Goal: Find specific page/section: Find specific page/section

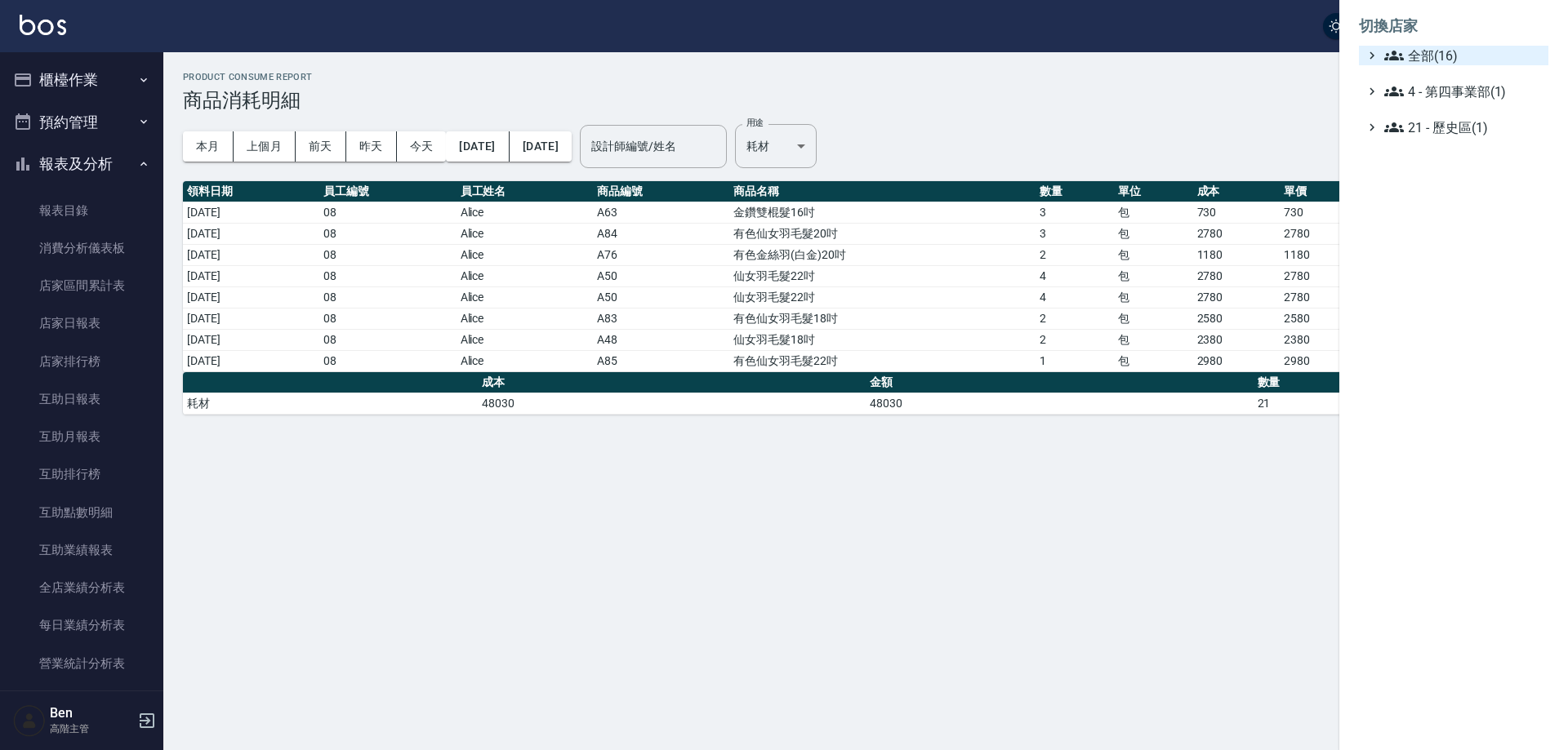
scroll to position [408, 0]
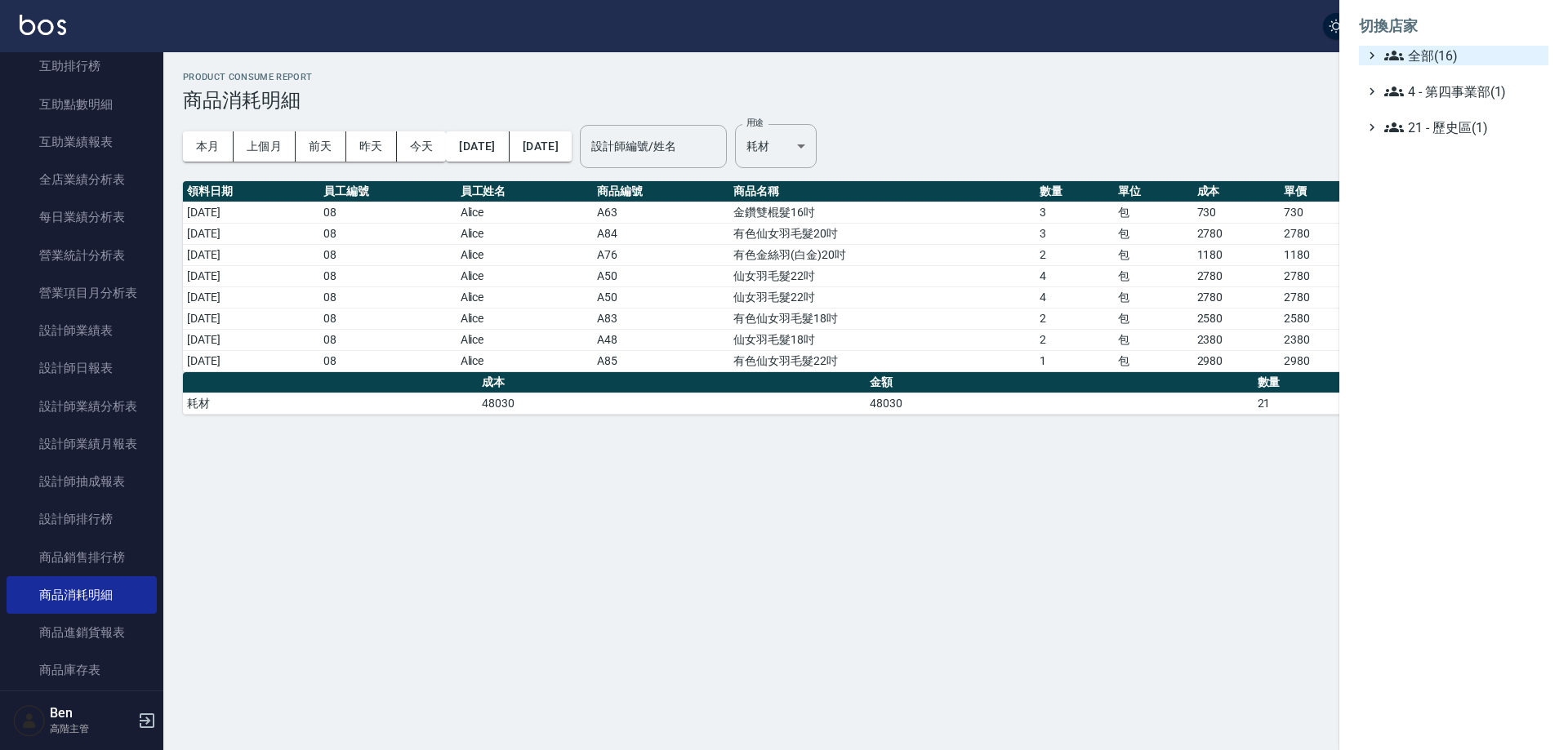
click at [1457, 55] on span "全部(16)" at bounding box center [1462, 55] width 158 height 20
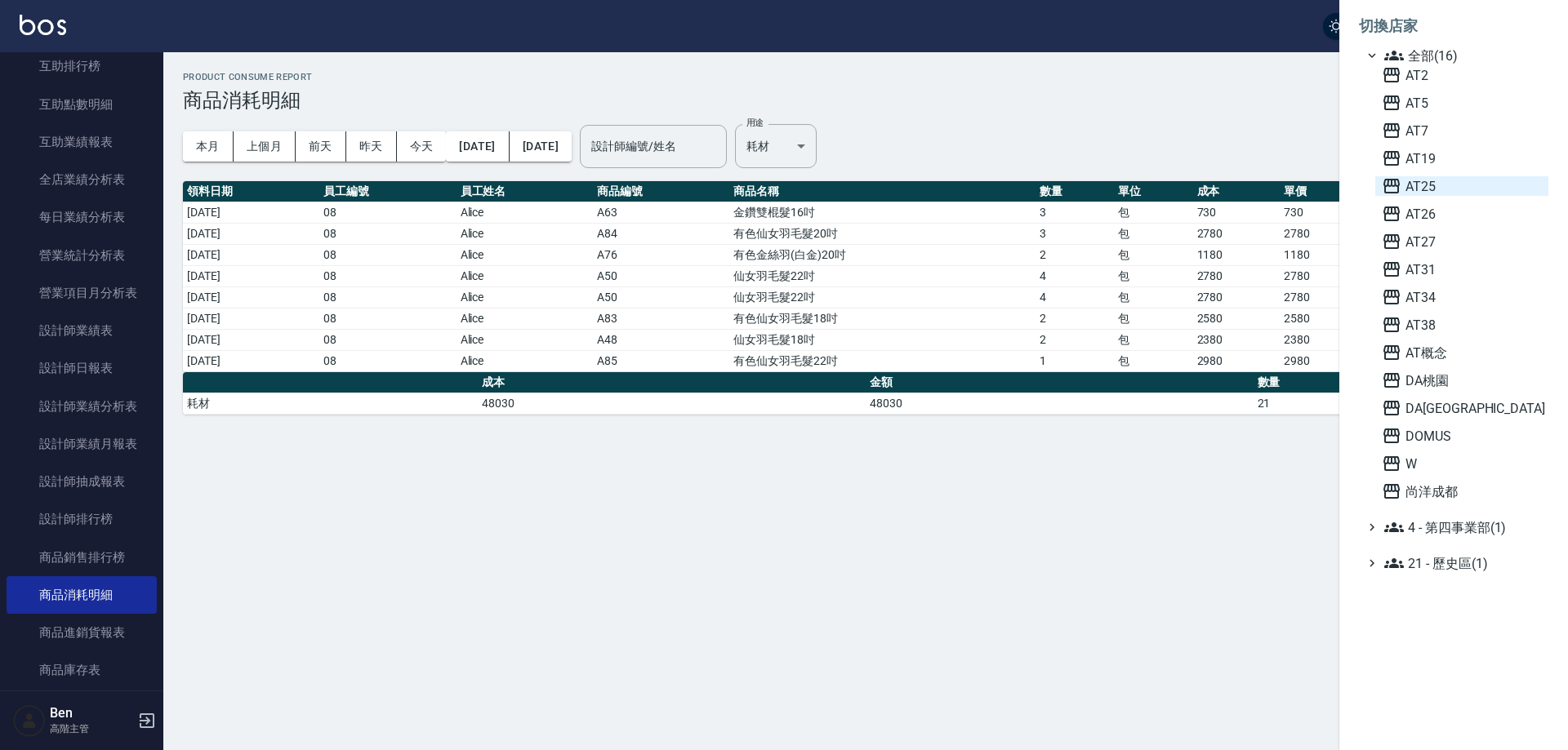
click at [1442, 194] on span "AT25" at bounding box center [1462, 186] width 160 height 20
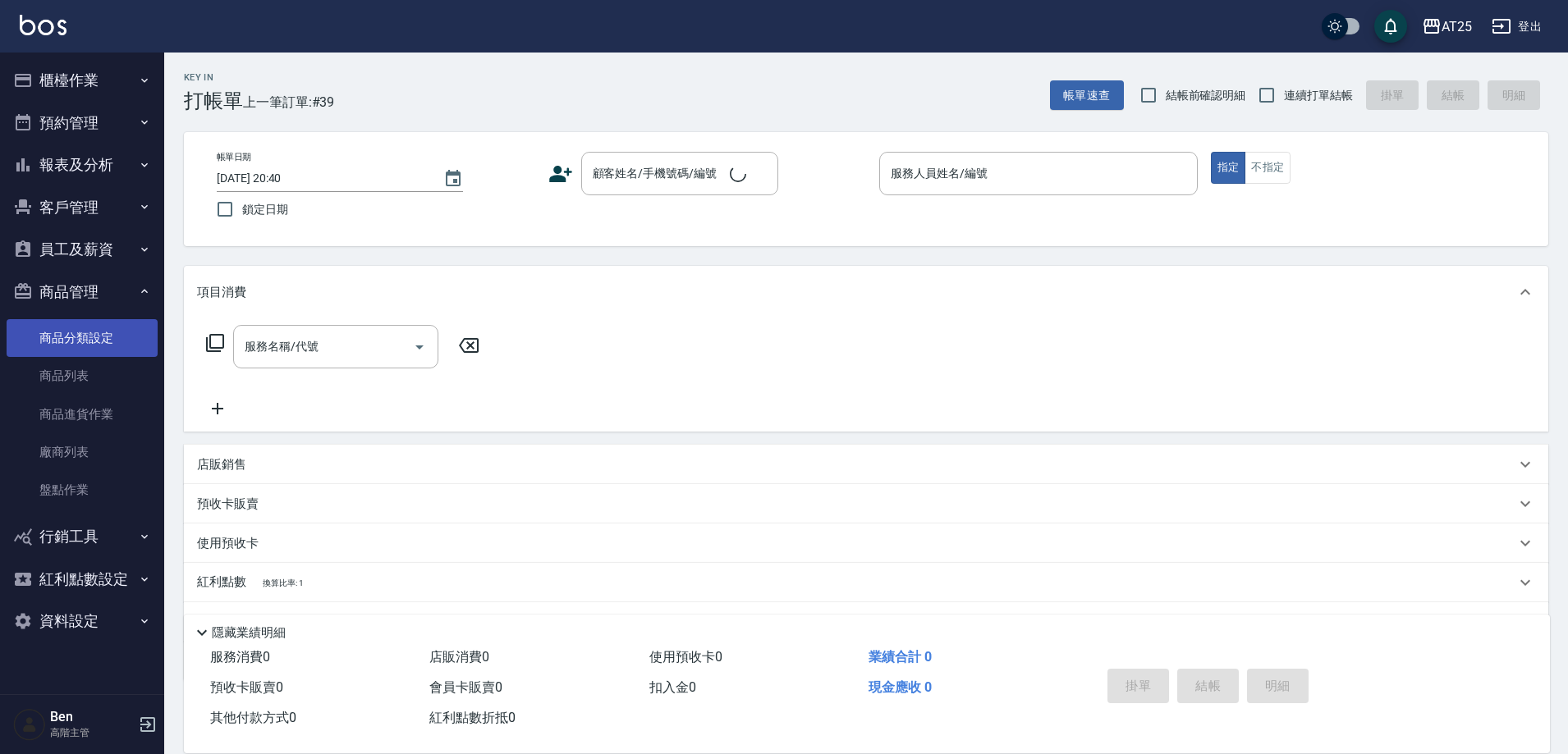
click at [83, 349] on link "商品分類設定" at bounding box center [82, 338] width 151 height 38
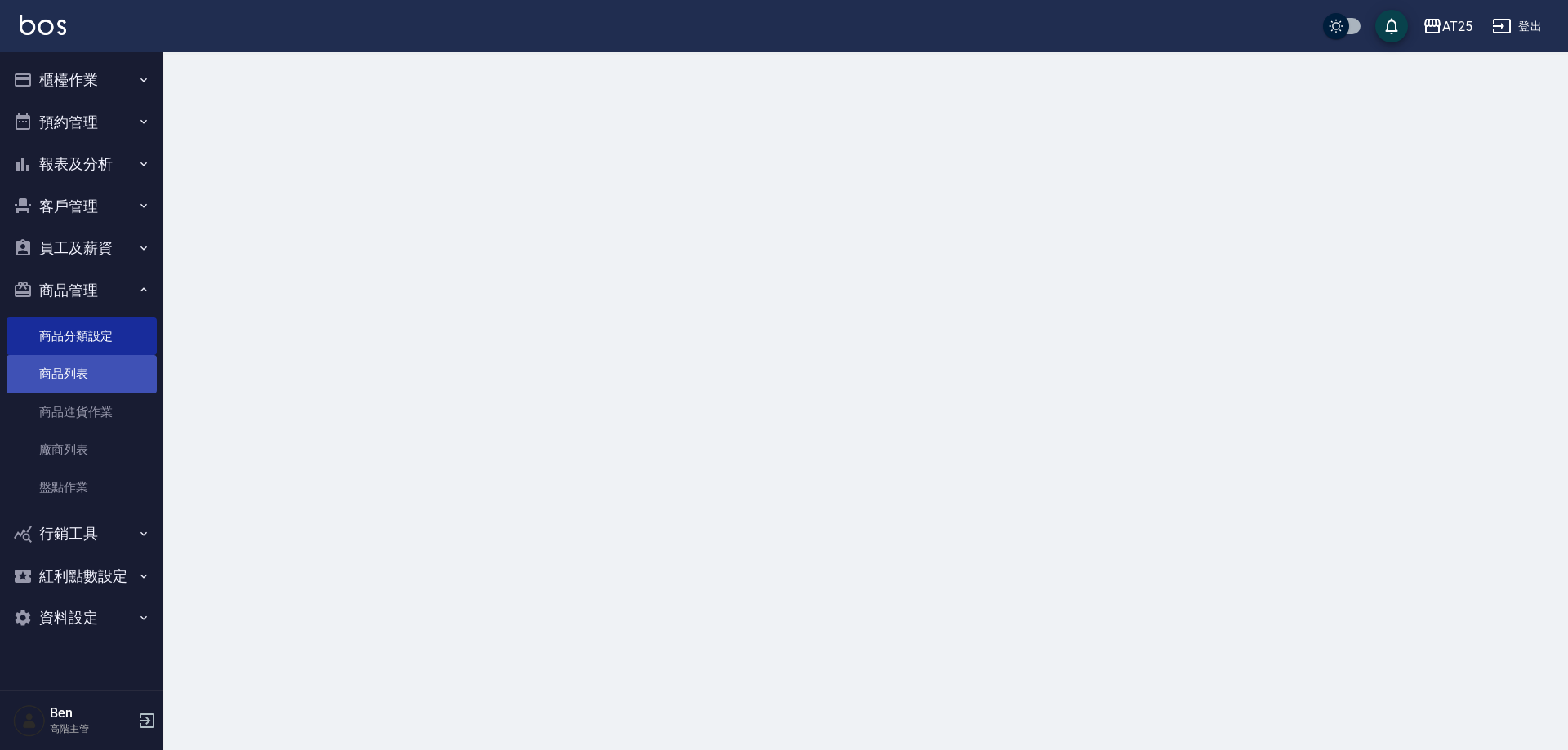
click at [82, 370] on link "商品列表" at bounding box center [82, 375] width 150 height 38
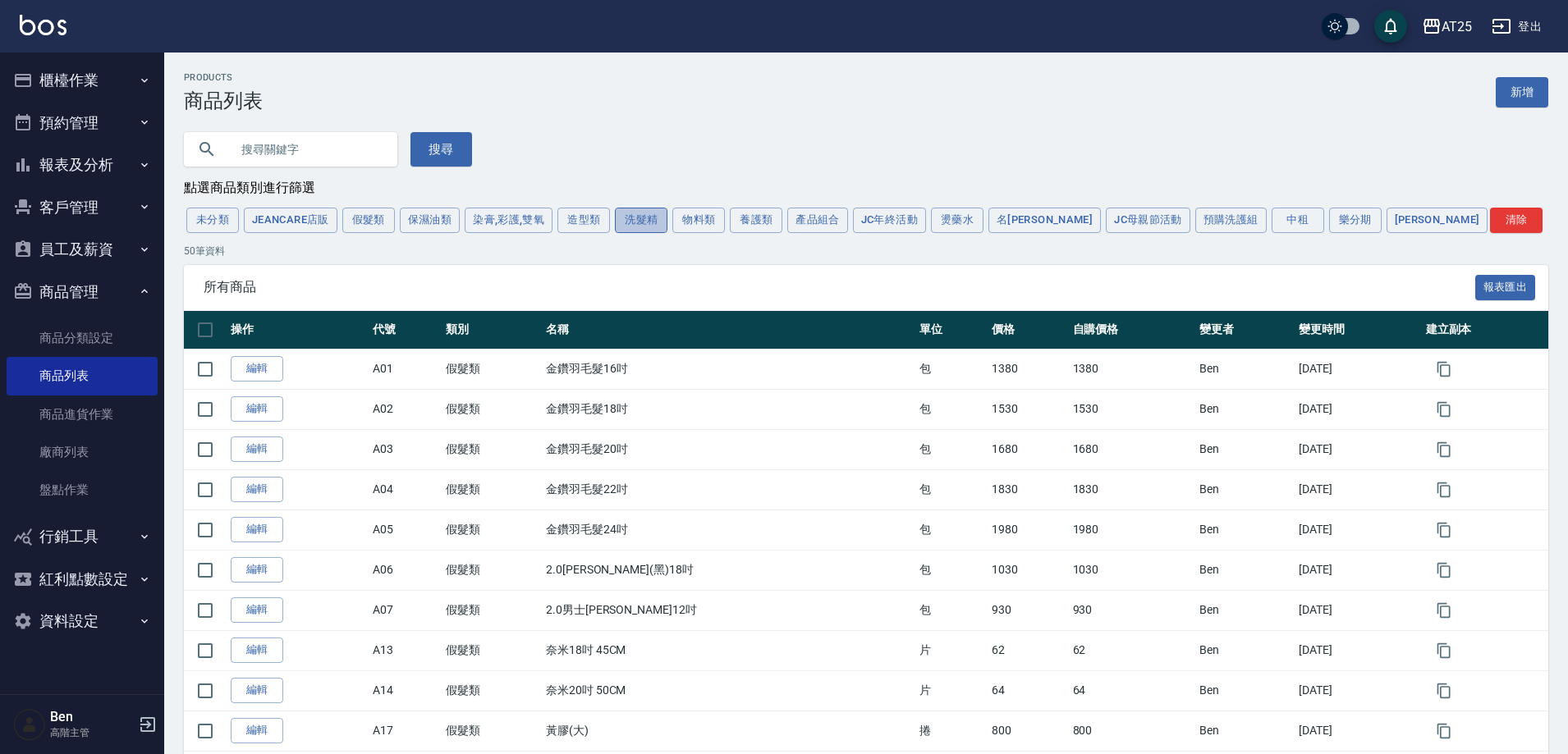
click at [648, 229] on button "洗髮精" at bounding box center [640, 220] width 52 height 26
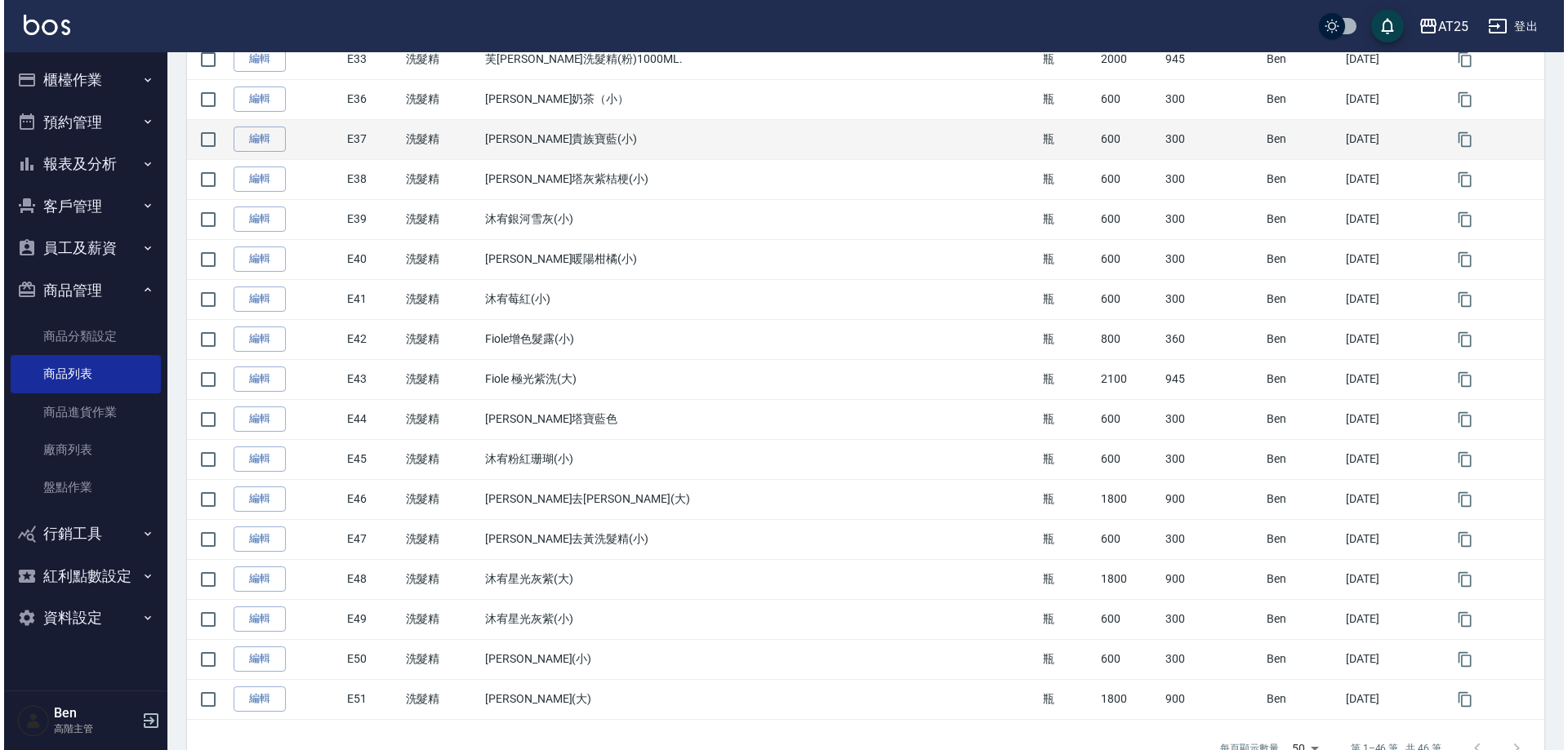
scroll to position [1469, 0]
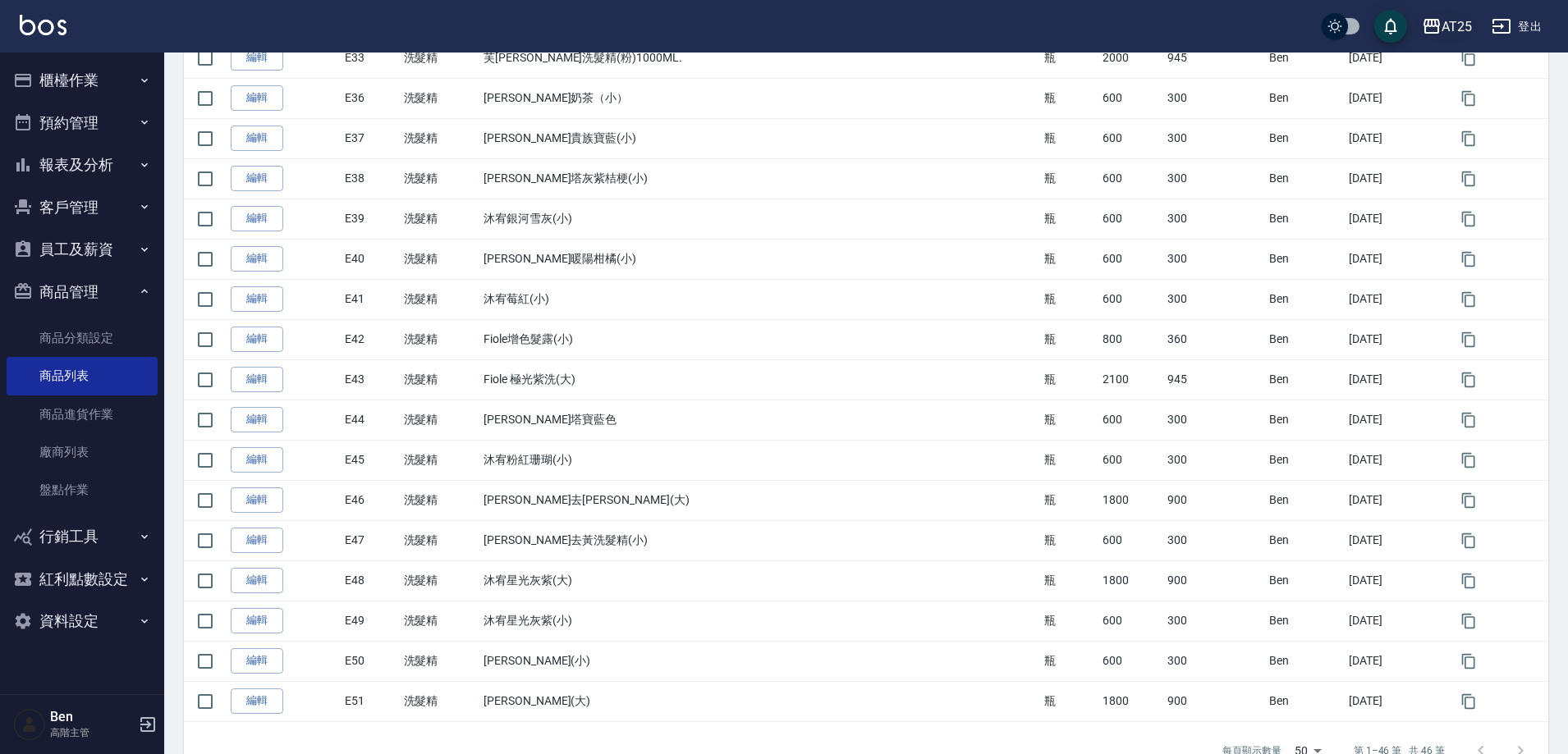
click at [1449, 29] on div "AT25" at bounding box center [1457, 27] width 31 height 21
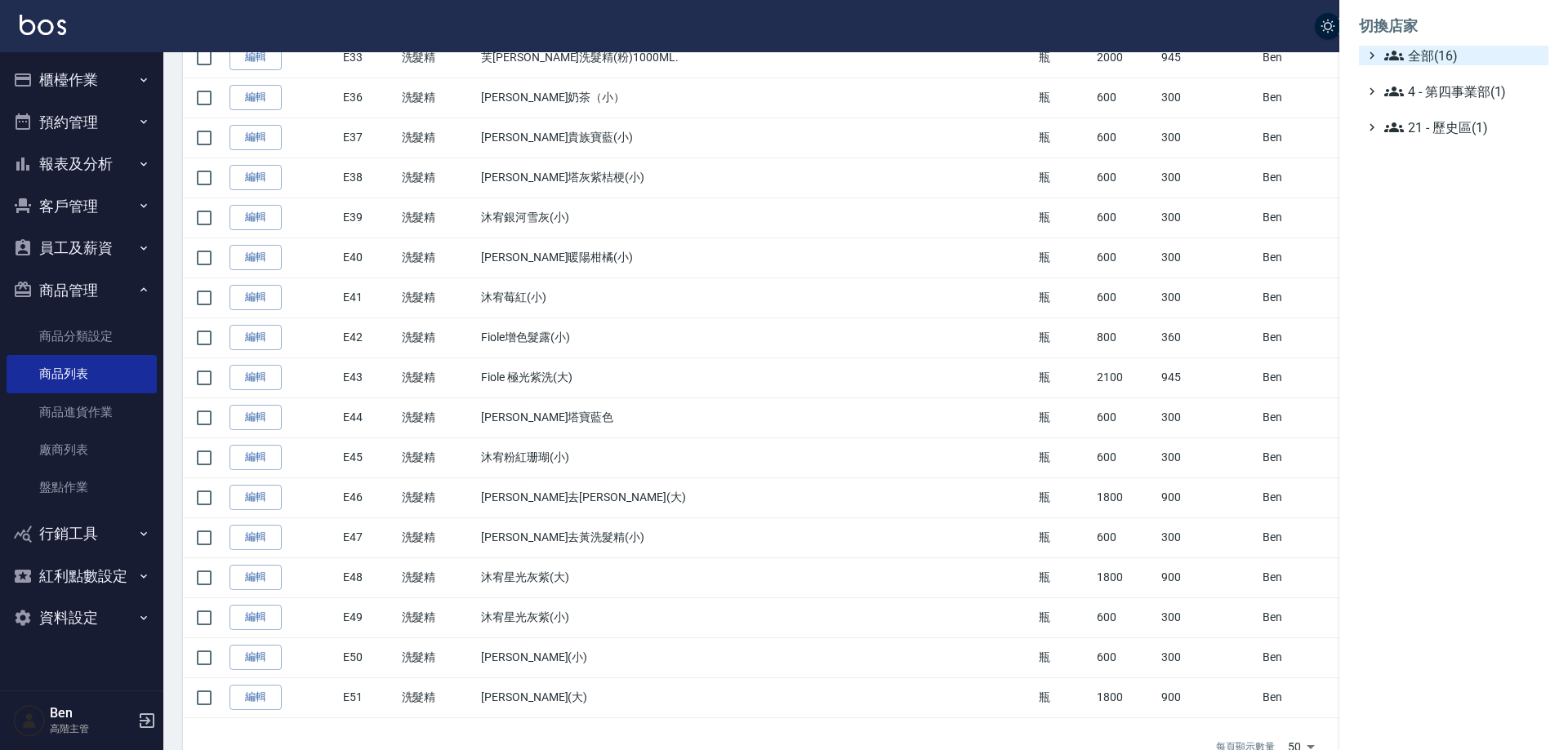
click at [1451, 49] on span "全部(16)" at bounding box center [1462, 55] width 158 height 20
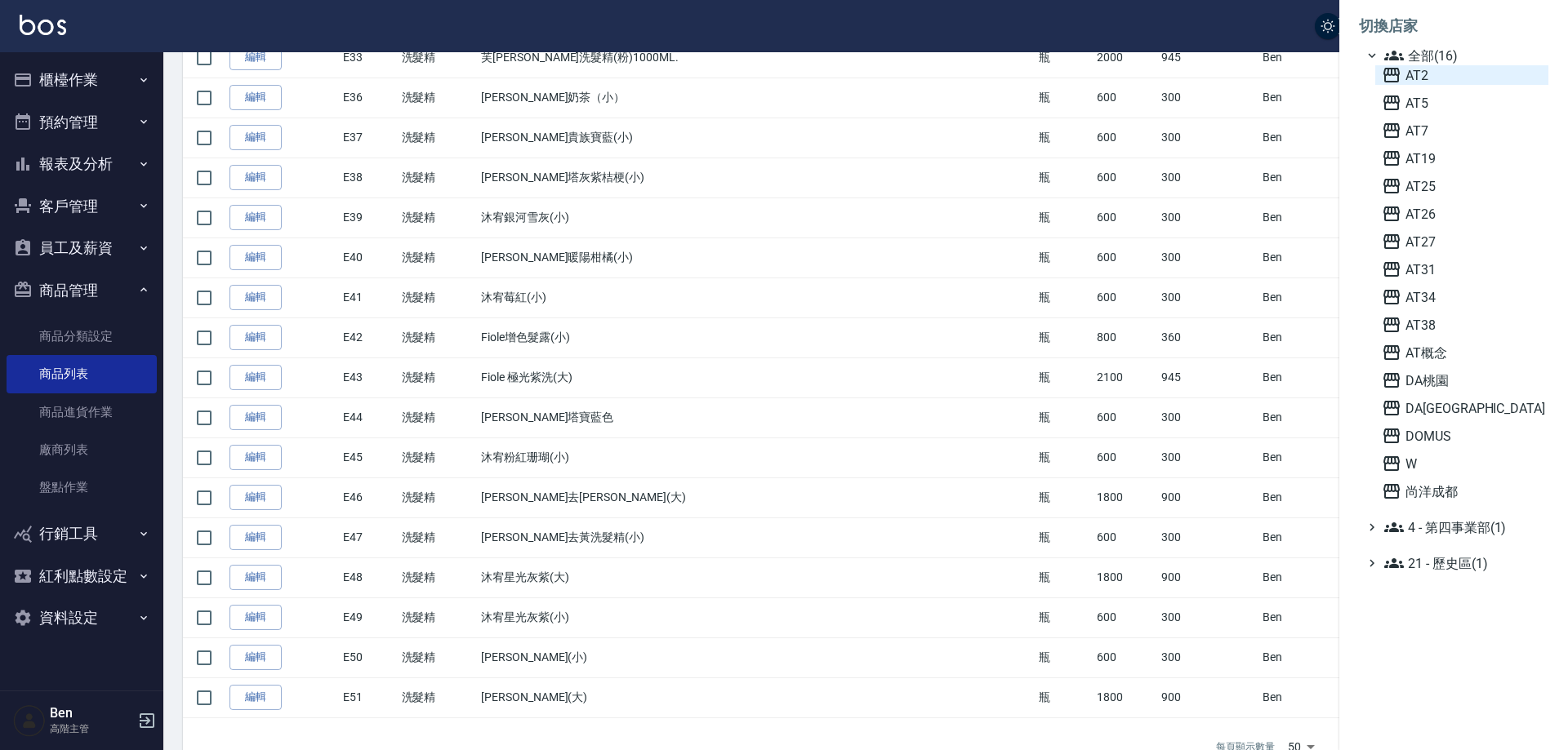
click at [1455, 76] on span "AT2" at bounding box center [1462, 75] width 160 height 20
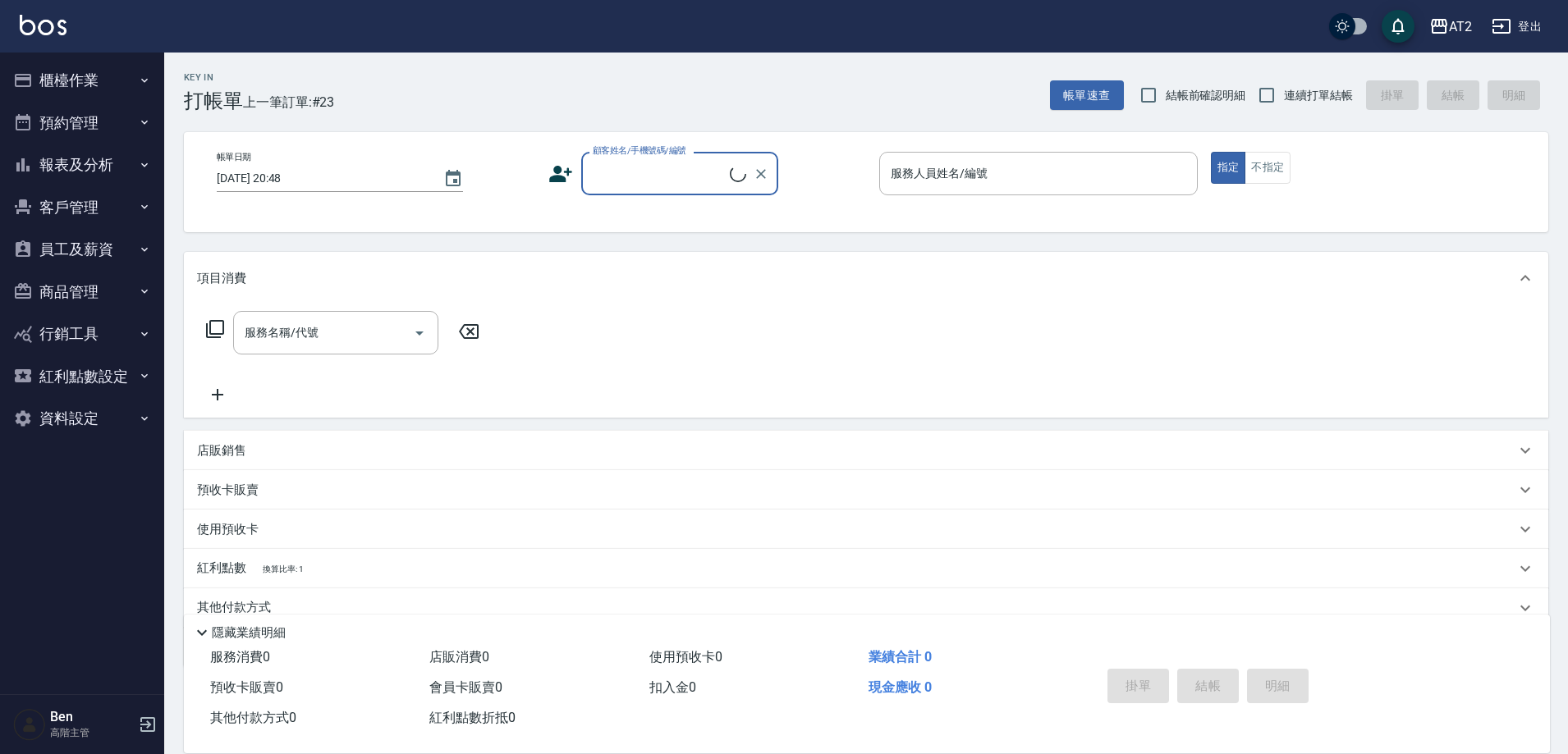
click at [90, 283] on button "商品管理" at bounding box center [82, 292] width 151 height 42
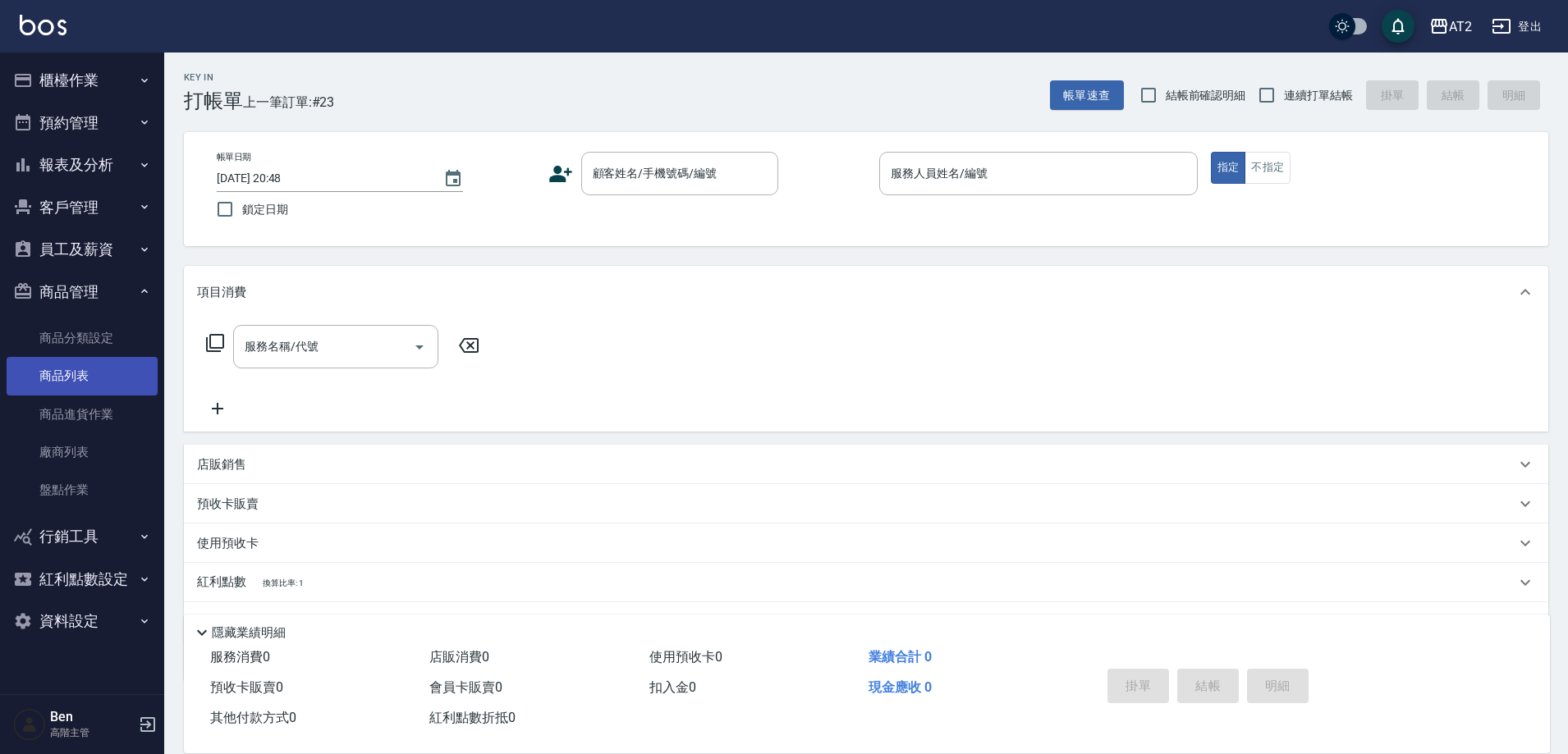
click at [85, 374] on link "商品列表" at bounding box center [82, 377] width 151 height 38
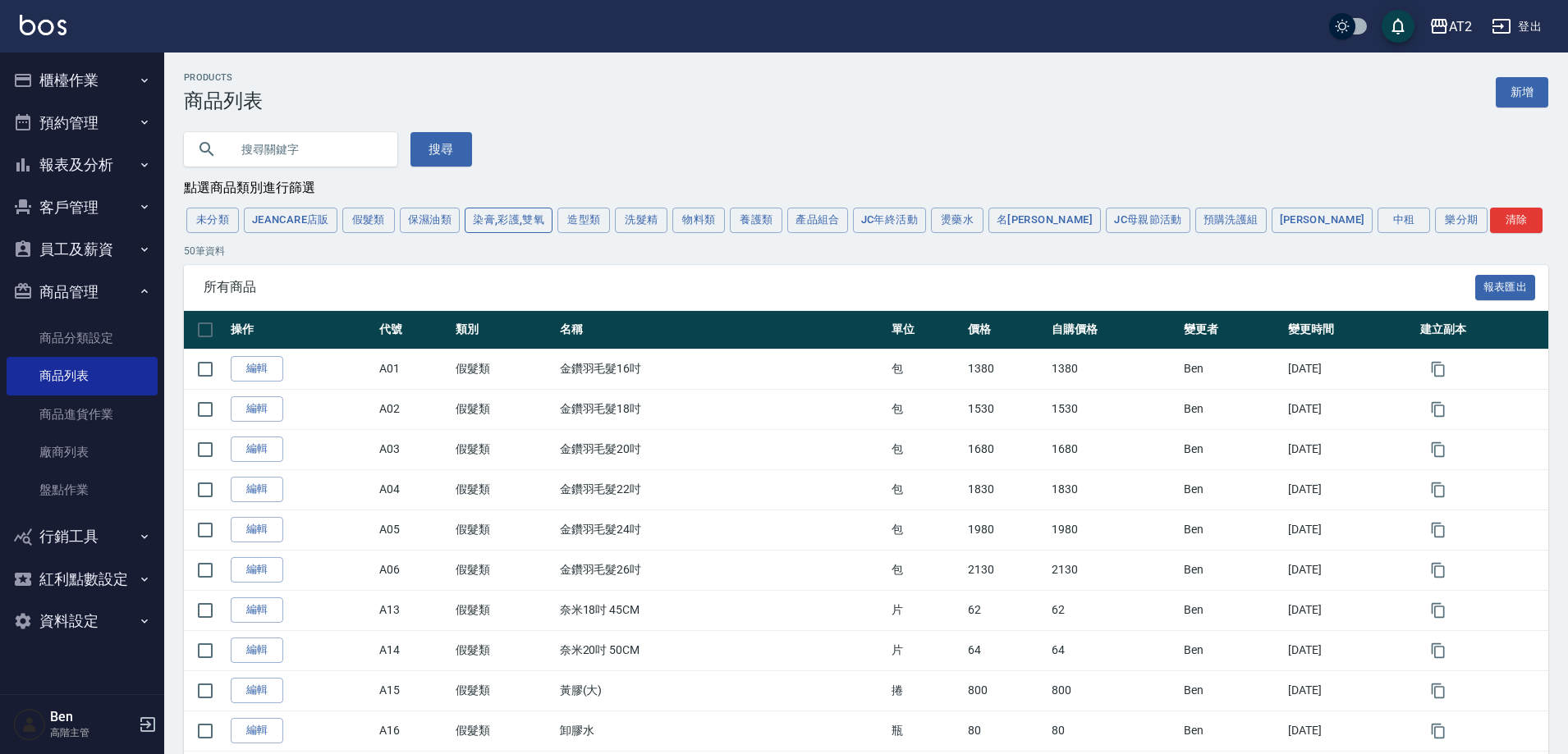
click at [477, 220] on button "染膏,彩護,雙氧" at bounding box center [509, 220] width 88 height 26
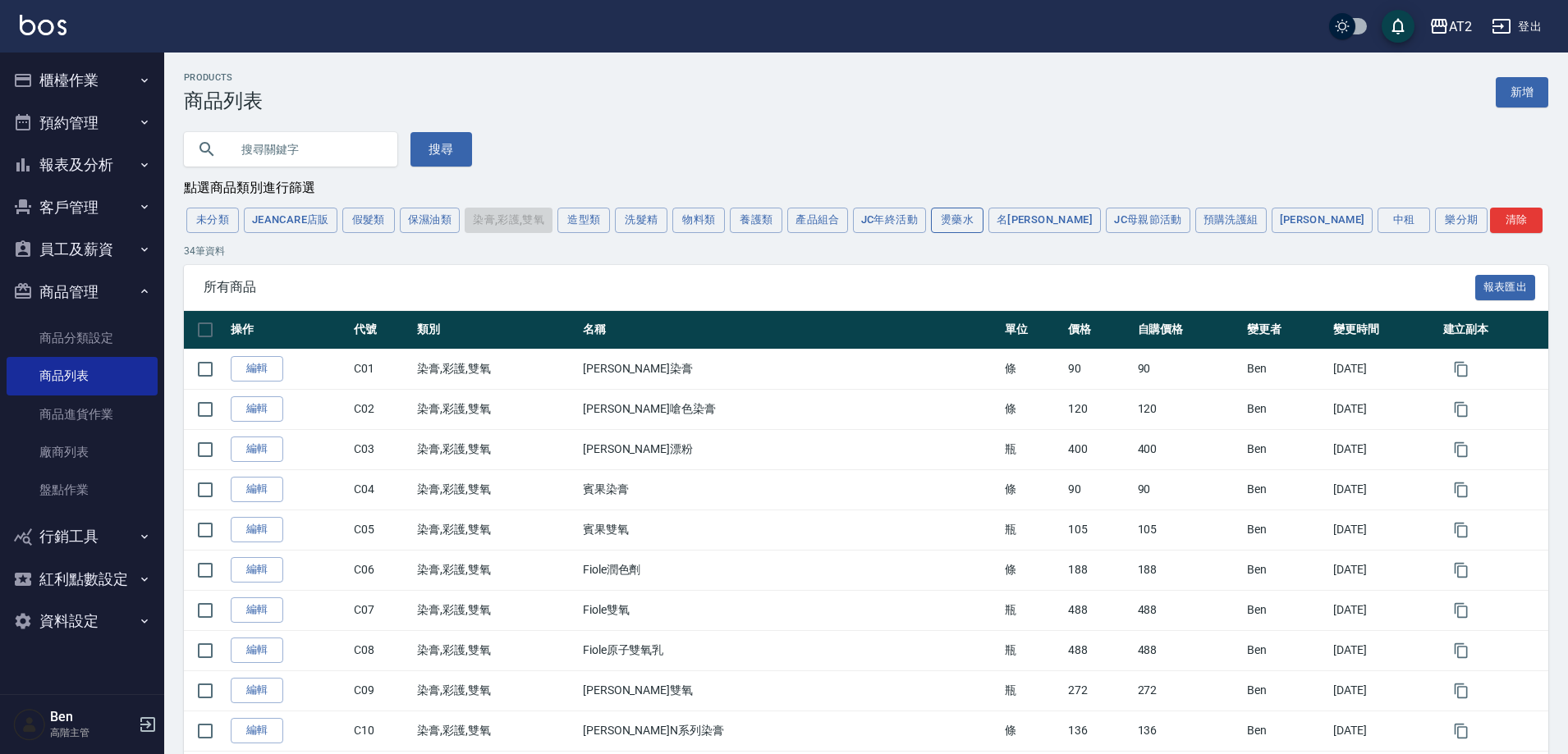
click at [959, 228] on button "燙藥水" at bounding box center [957, 220] width 52 height 26
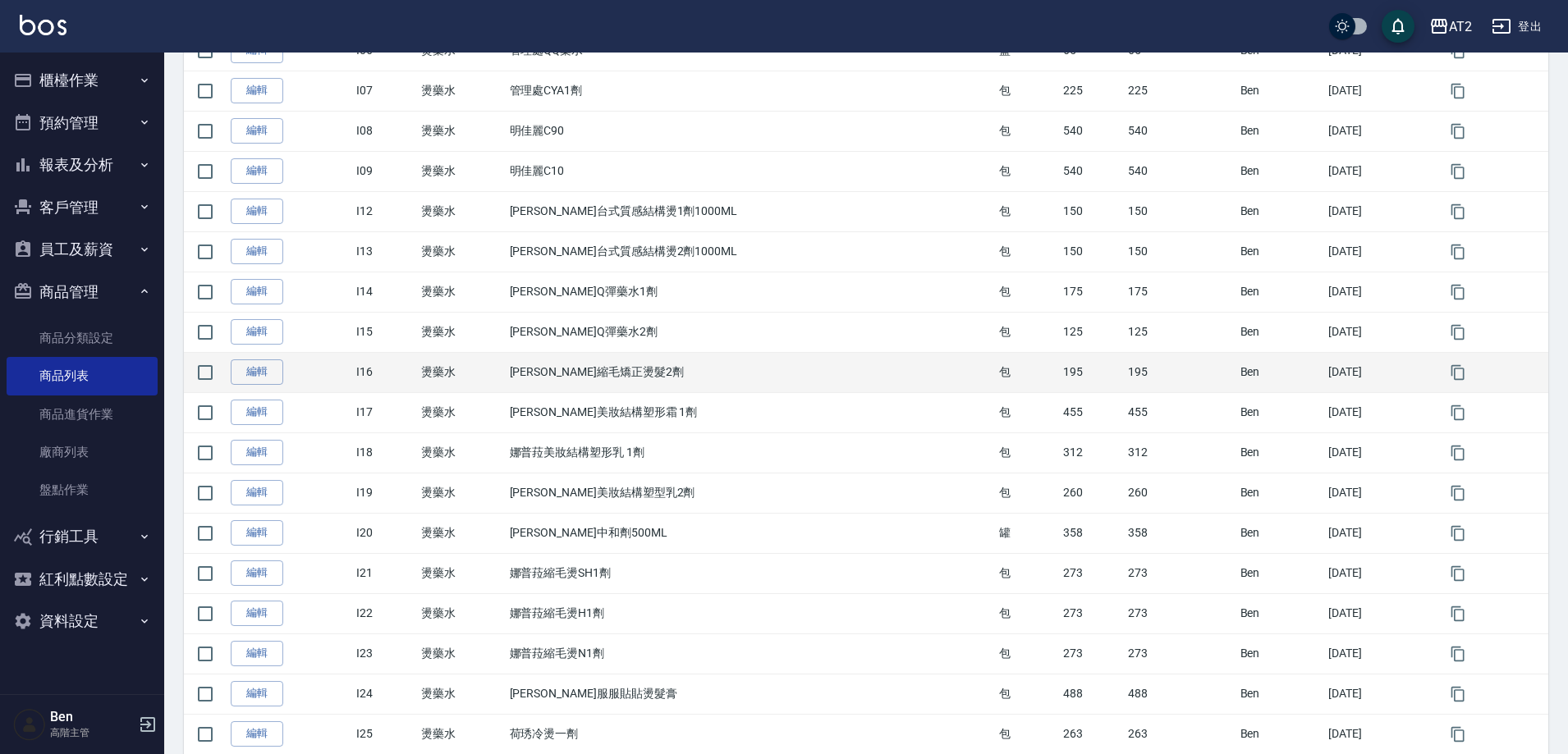
scroll to position [821, 0]
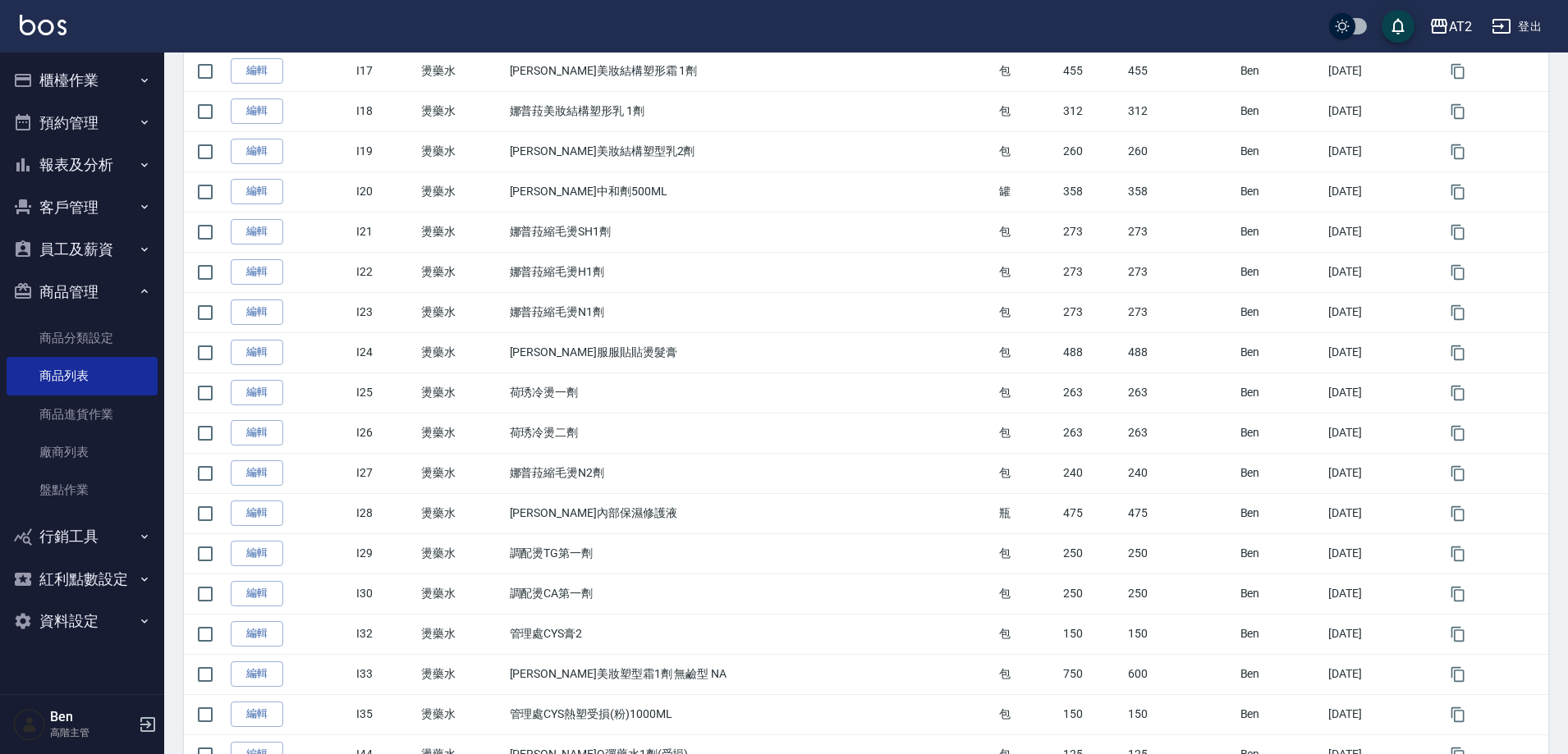
click at [1542, 19] on button "登出" at bounding box center [1517, 27] width 63 height 31
